Goal: Check status: Check status

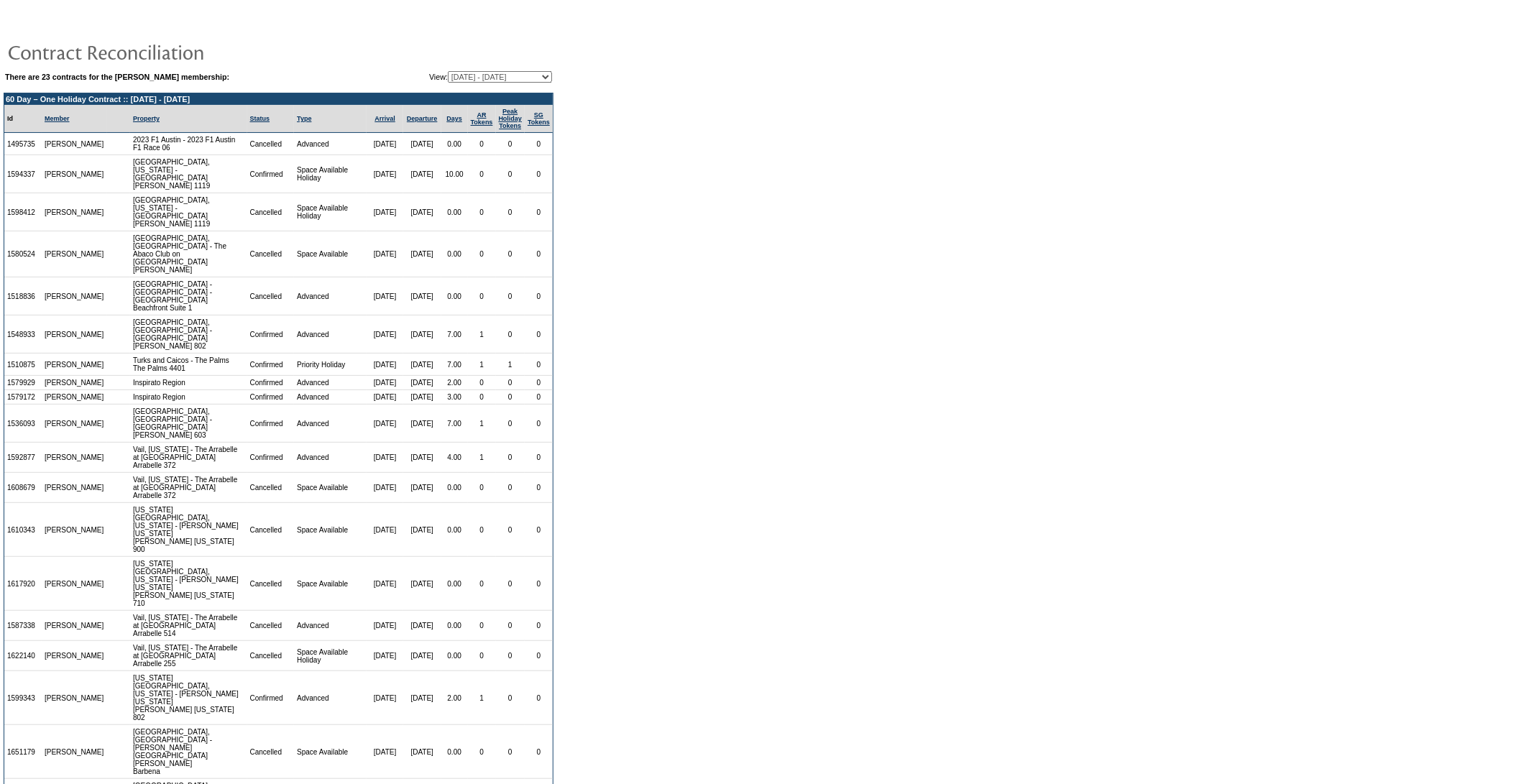
click at [492, 75] on select "[DATE] - [DATE] [DATE] - [DATE] [DATE] - [DATE] [DATE] - [DATE] [DATE] - [DATE]…" at bounding box center [499, 77] width 104 height 12
select select "106039"
click at [448, 71] on select "[DATE] - [DATE] [DATE] - [DATE] [DATE] - [DATE] [DATE] - [DATE] [DATE] - [DATE]…" at bounding box center [499, 77] width 104 height 12
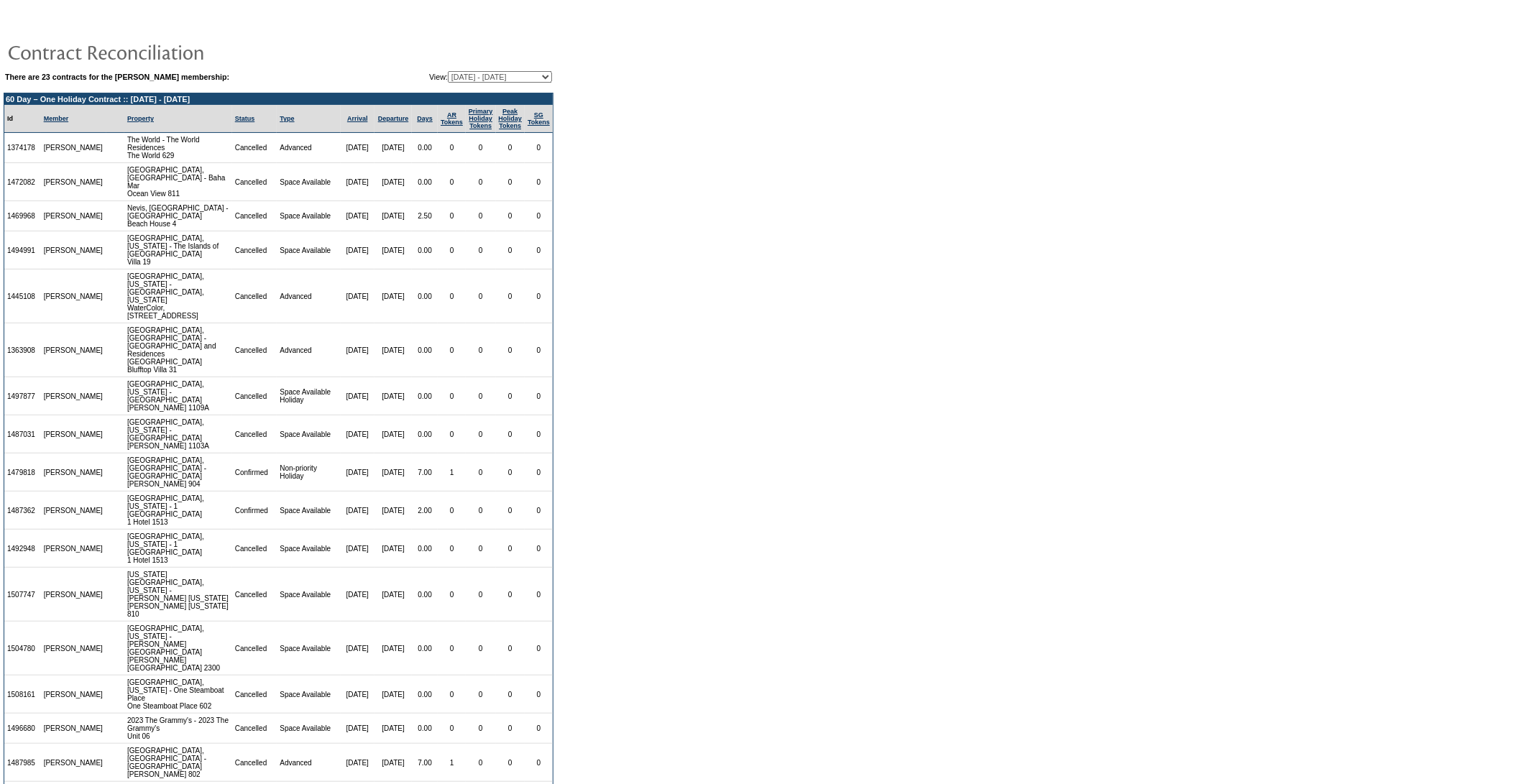
click at [467, 75] on select "[DATE] - [DATE] [DATE] - [DATE] [DATE] - [DATE] [DATE] - [DATE] [DATE] - [DATE]…" at bounding box center [499, 77] width 104 height 12
select select "100936"
click at [448, 71] on select "[DATE] - [DATE] [DATE] - [DATE] [DATE] - [DATE] [DATE] - [DATE] [DATE] - [DATE]…" at bounding box center [499, 77] width 104 height 12
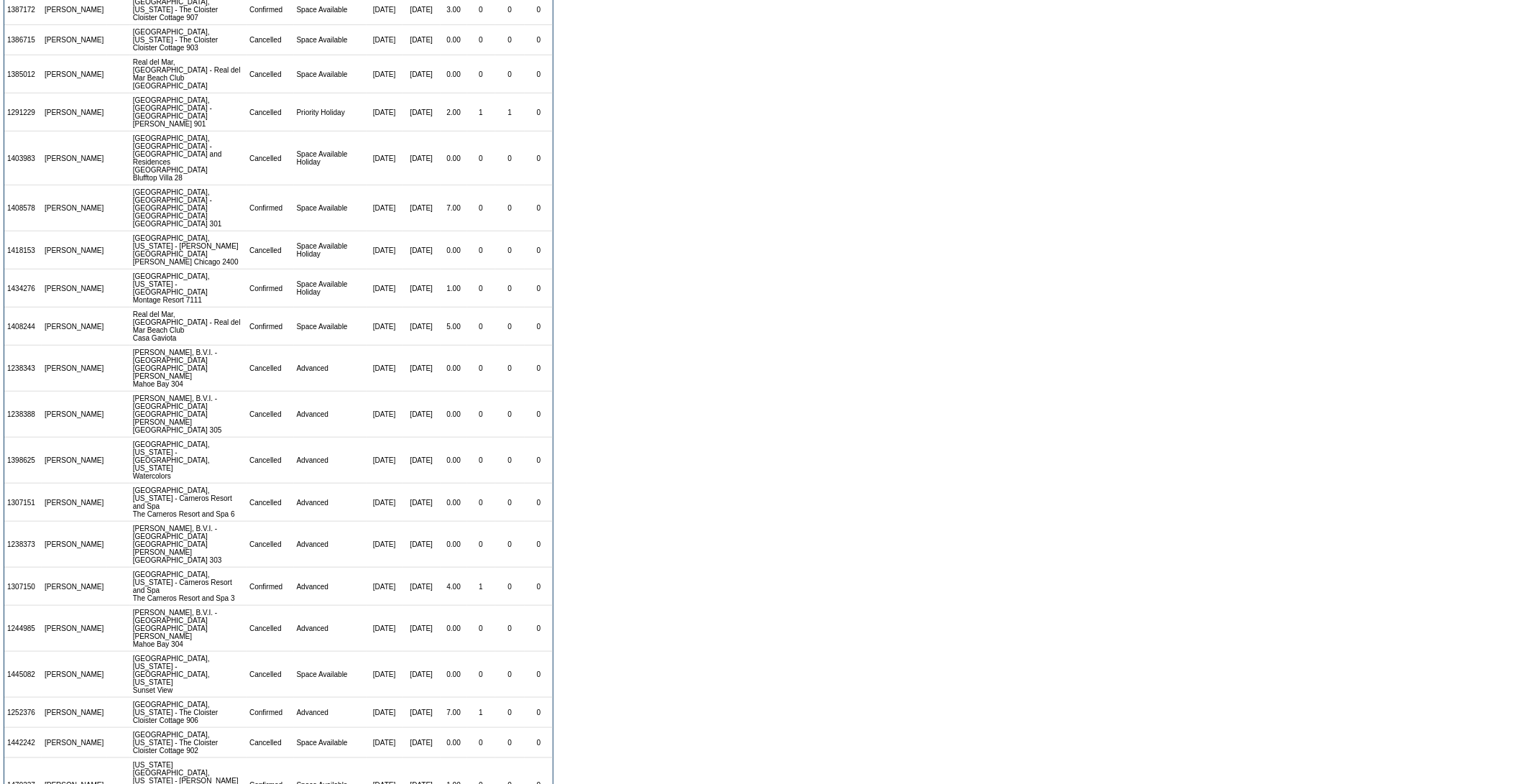
scroll to position [348, 0]
